Goal: Go to known website: Access a specific website the user already knows

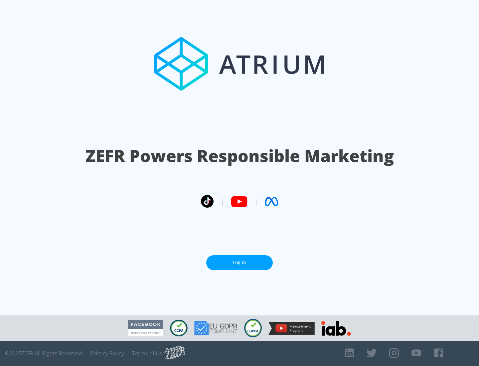
click at [239, 262] on link "Log In" at bounding box center [239, 262] width 67 height 15
